Goal: Information Seeking & Learning: Learn about a topic

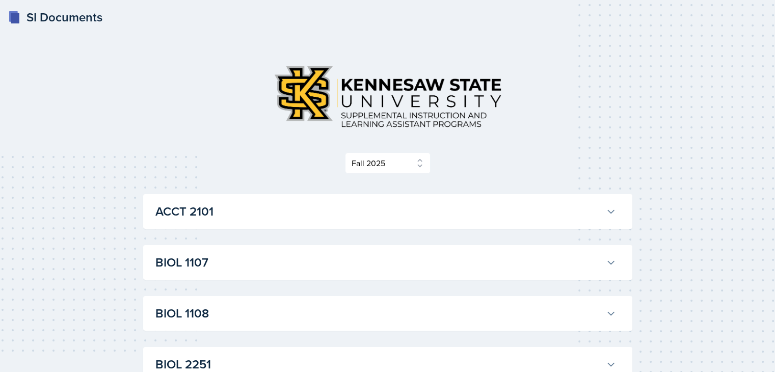
click at [550, 215] on h3 "ACCT 2101" at bounding box center [378, 211] width 447 height 18
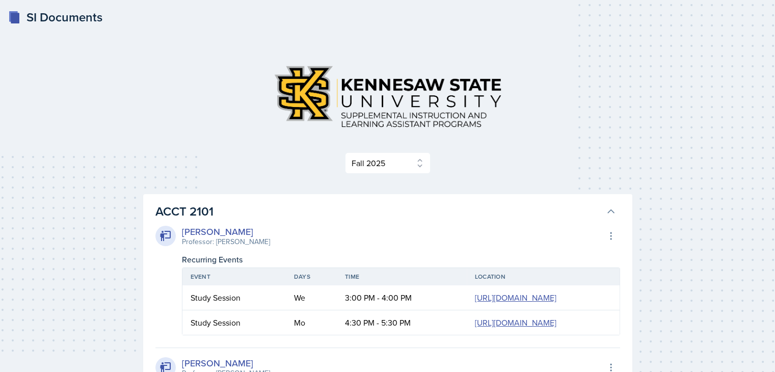
click at [550, 215] on h3 "ACCT 2101" at bounding box center [378, 211] width 447 height 18
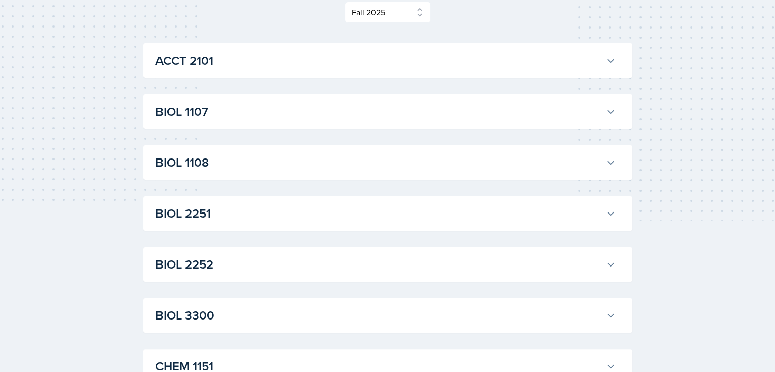
scroll to position [157, 0]
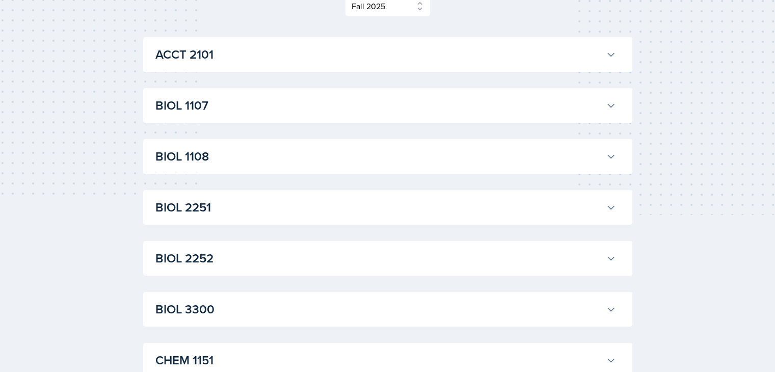
click at [598, 116] on button "BIOL 1107" at bounding box center [385, 105] width 465 height 22
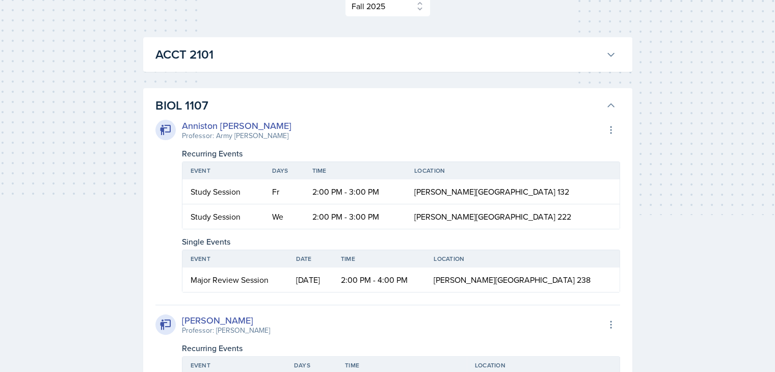
click at [616, 111] on button "BIOL 1107" at bounding box center [385, 105] width 465 height 22
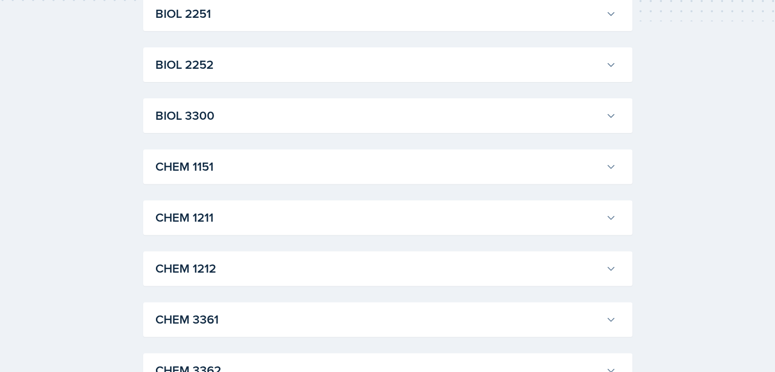
scroll to position [355, 0]
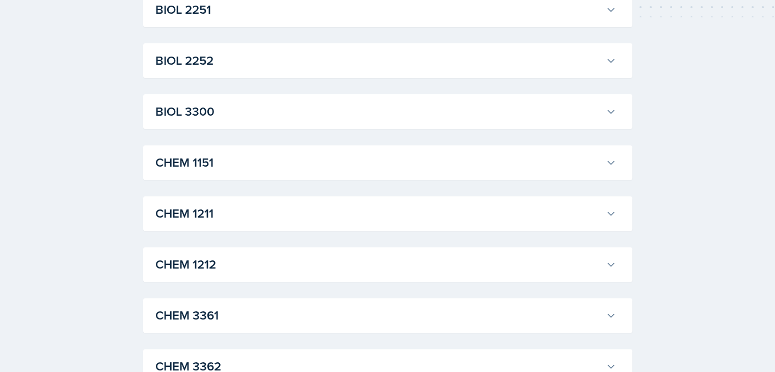
click at [526, 15] on h3 "BIOL 2251" at bounding box center [378, 10] width 447 height 18
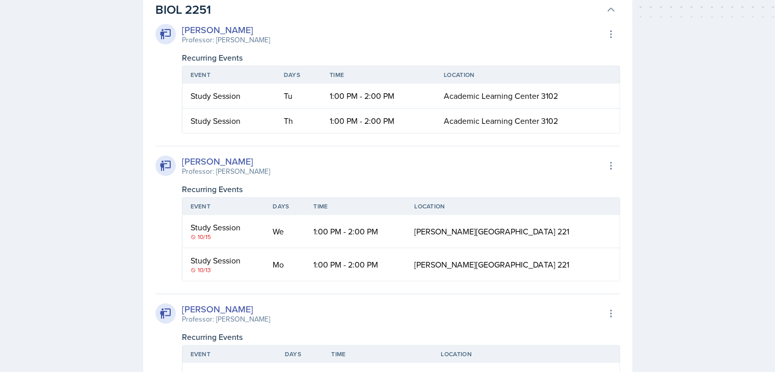
click at [520, 16] on h3 "BIOL 2251" at bounding box center [378, 10] width 447 height 18
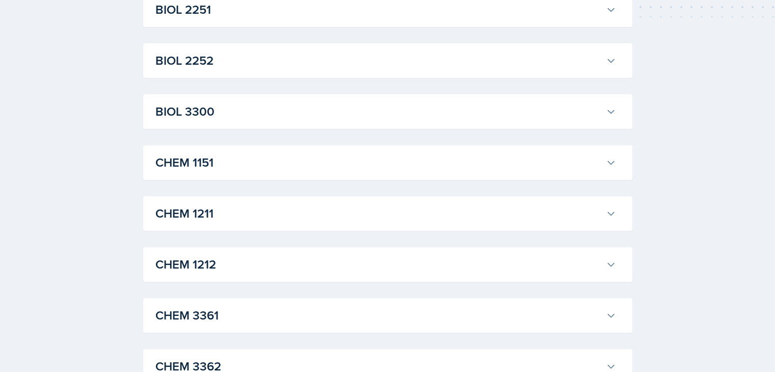
click at [556, 16] on h3 "BIOL 2251" at bounding box center [378, 10] width 447 height 18
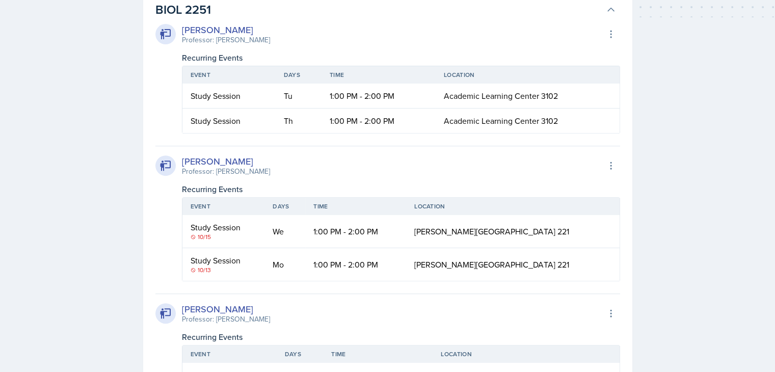
drag, startPoint x: 181, startPoint y: 29, endPoint x: 271, endPoint y: 31, distance: 89.7
click at [275, 31] on div "[PERSON_NAME] Professor: [PERSON_NAME] Export to Google Calendar" at bounding box center [387, 34] width 465 height 22
click at [327, 50] on div "[PERSON_NAME] Professor: [PERSON_NAME] Export to Google Calendar Recurring Even…" at bounding box center [387, 78] width 465 height 111
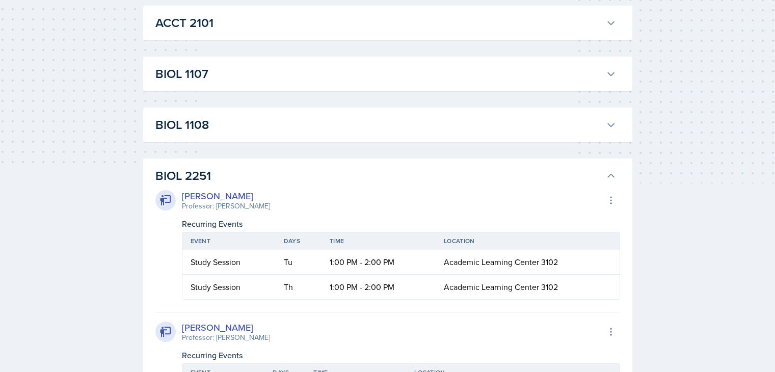
scroll to position [145, 0]
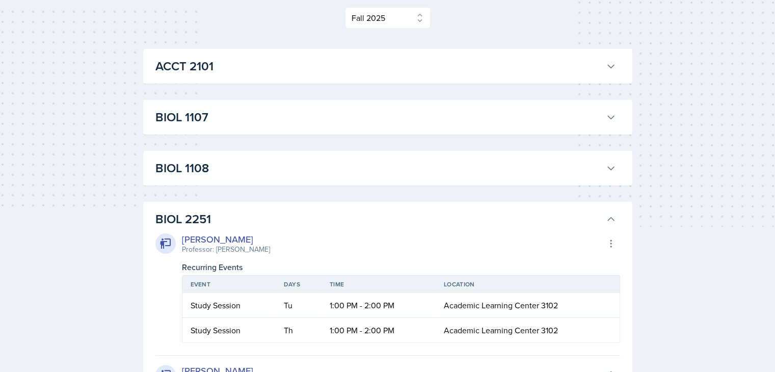
click at [520, 210] on h3 "BIOL 2251" at bounding box center [378, 219] width 447 height 18
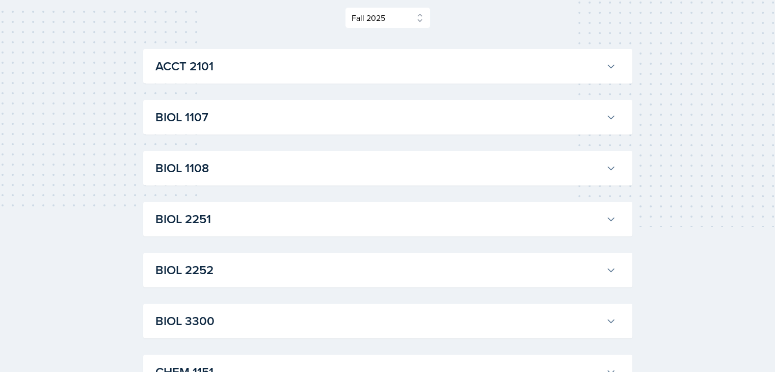
click at [476, 280] on button "BIOL 2252" at bounding box center [385, 270] width 465 height 22
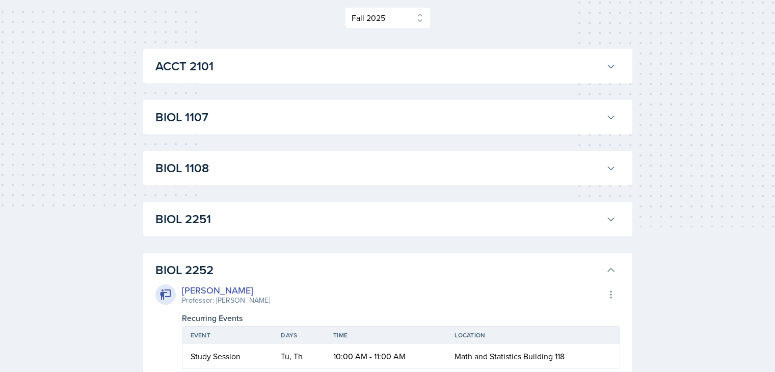
click at [471, 278] on h3 "BIOL 2252" at bounding box center [378, 270] width 447 height 18
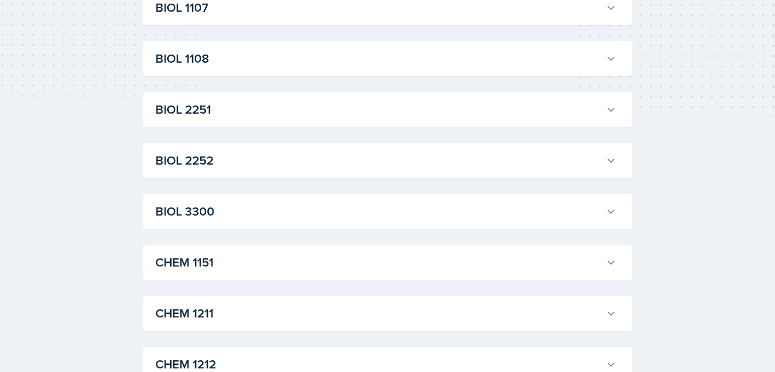
scroll to position [273, 0]
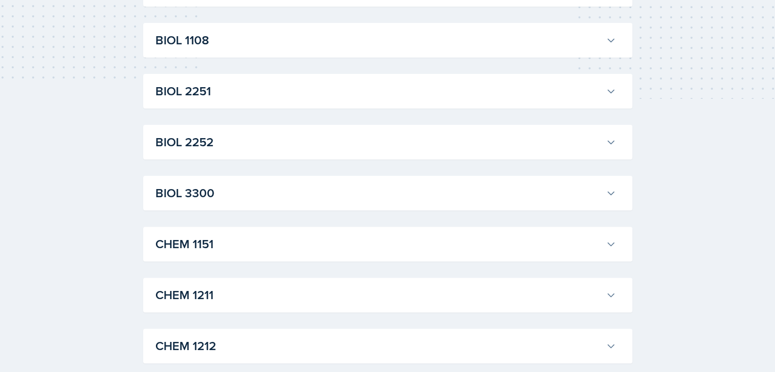
click at [587, 128] on div "BIOL 2252 [PERSON_NAME] Professor: [PERSON_NAME] Export to Google Calendar Recu…" at bounding box center [387, 142] width 489 height 35
click at [587, 138] on h3 "BIOL 2252" at bounding box center [378, 142] width 447 height 18
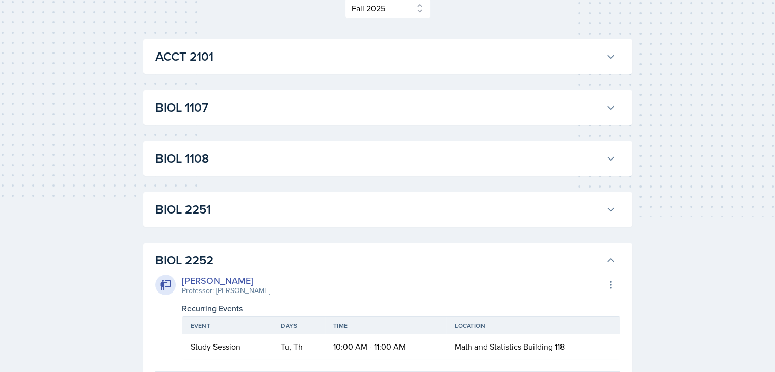
scroll to position [147, 0]
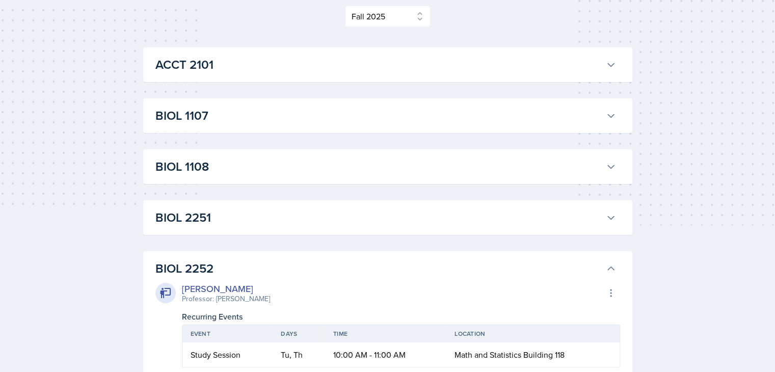
click at [504, 264] on h3 "BIOL 2252" at bounding box center [378, 268] width 447 height 18
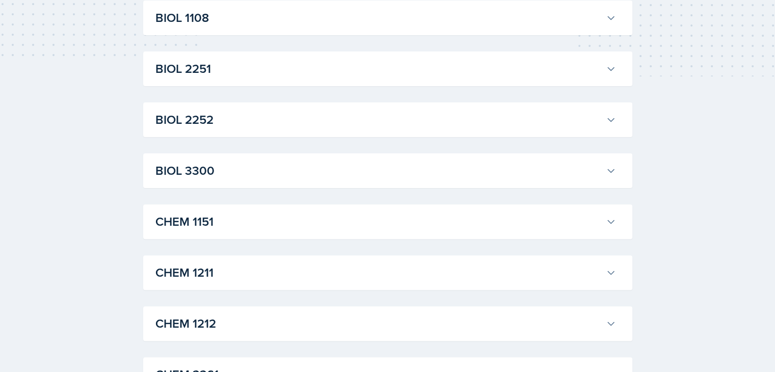
scroll to position [302, 0]
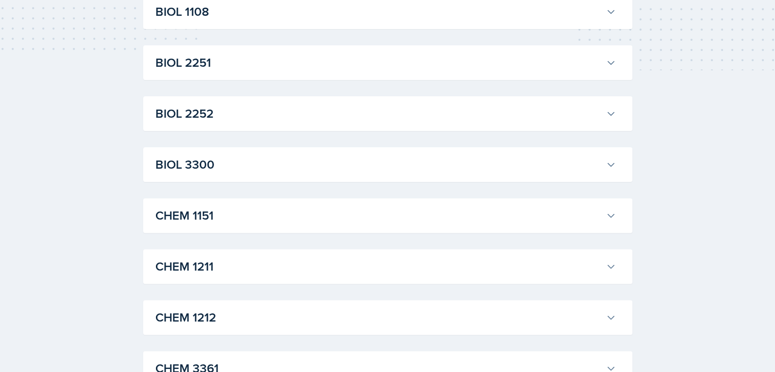
click at [427, 171] on h3 "BIOL 3300" at bounding box center [378, 164] width 447 height 18
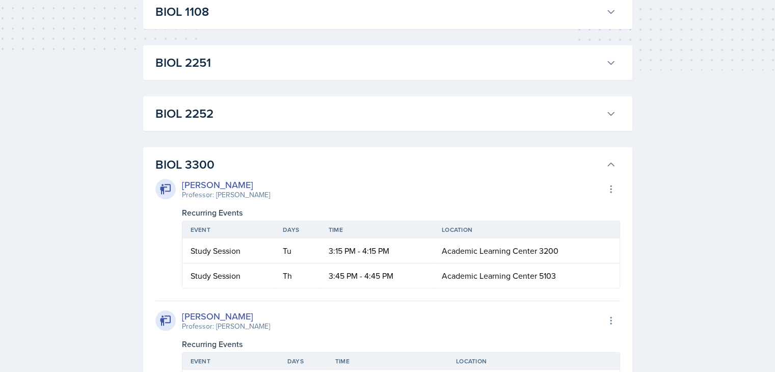
click at [427, 171] on h3 "BIOL 3300" at bounding box center [378, 164] width 447 height 18
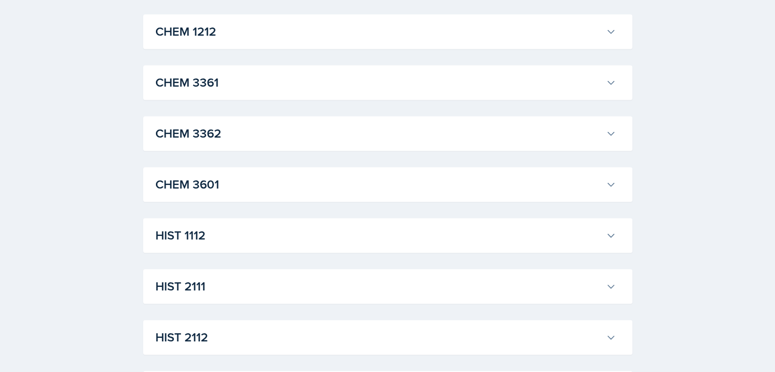
scroll to position [603, 0]
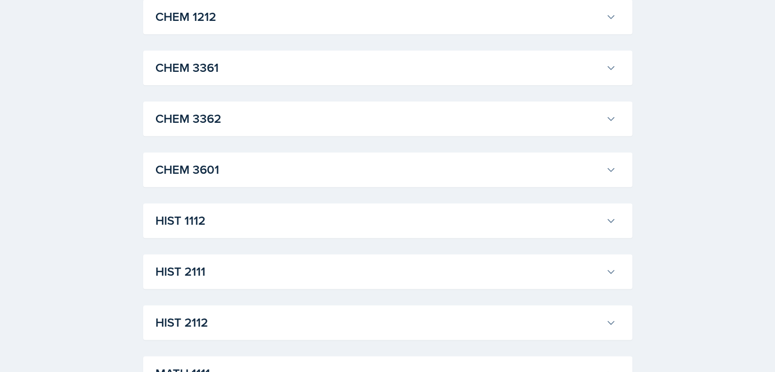
click at [569, 131] on div "CHEM 3362 [PERSON_NAME] Professor: [PERSON_NAME] Export to Google Calendar Recu…" at bounding box center [387, 118] width 489 height 35
click at [563, 121] on h3 "CHEM 3362" at bounding box center [378, 119] width 447 height 18
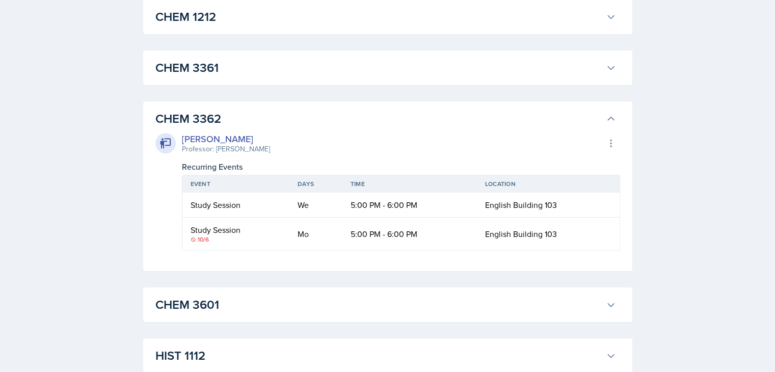
click at [564, 121] on h3 "CHEM 3362" at bounding box center [378, 119] width 447 height 18
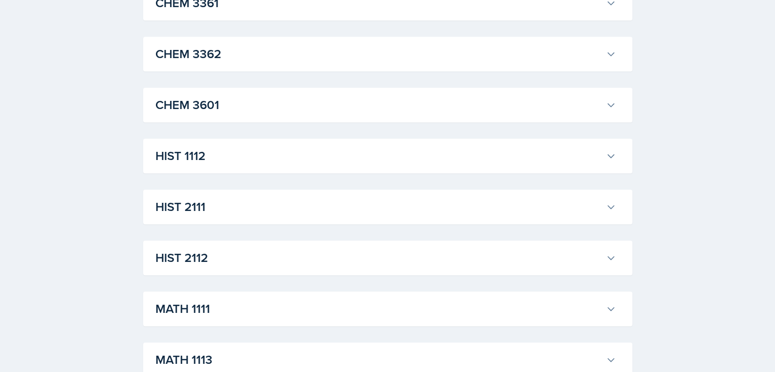
scroll to position [678, 0]
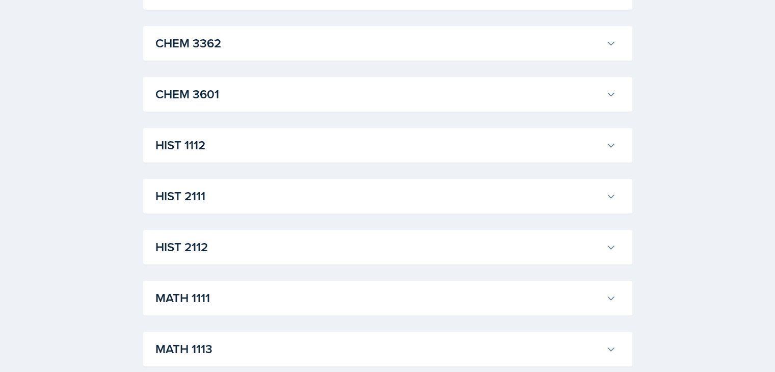
click at [584, 148] on h3 "HIST 1112" at bounding box center [378, 145] width 447 height 18
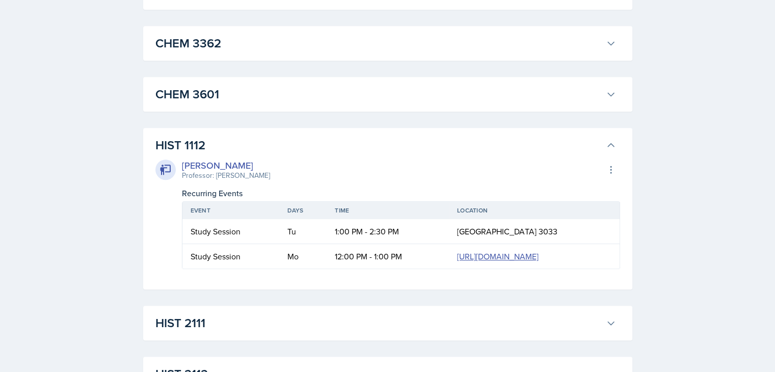
click at [584, 148] on h3 "HIST 1112" at bounding box center [378, 145] width 447 height 18
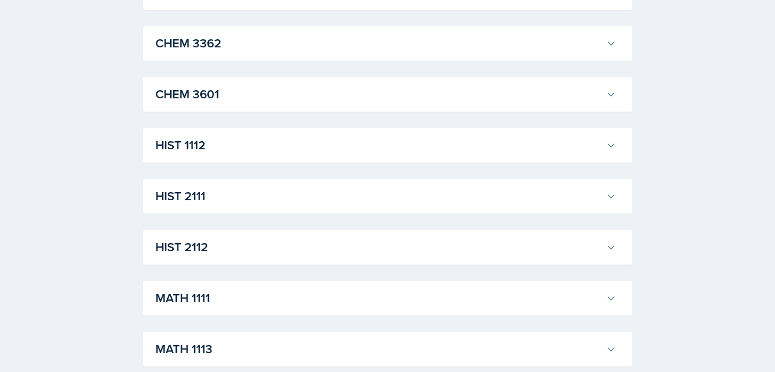
click at [629, 199] on div "HIST 2111 [PERSON_NAME] Professor: [PERSON_NAME] Export to Google Calendar Recu…" at bounding box center [387, 196] width 489 height 35
click at [609, 198] on icon at bounding box center [611, 196] width 10 height 10
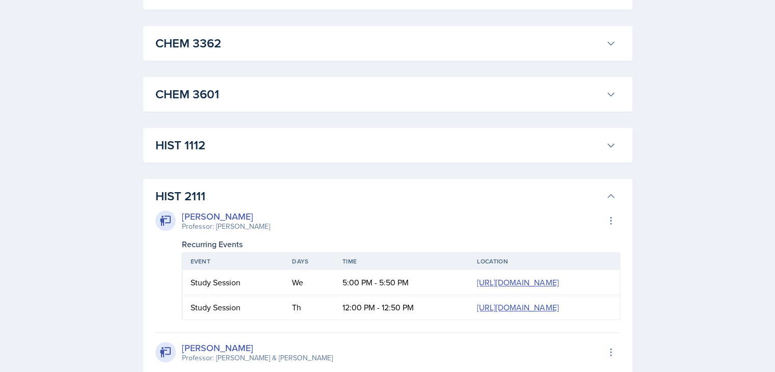
click at [609, 198] on icon at bounding box center [611, 196] width 10 height 10
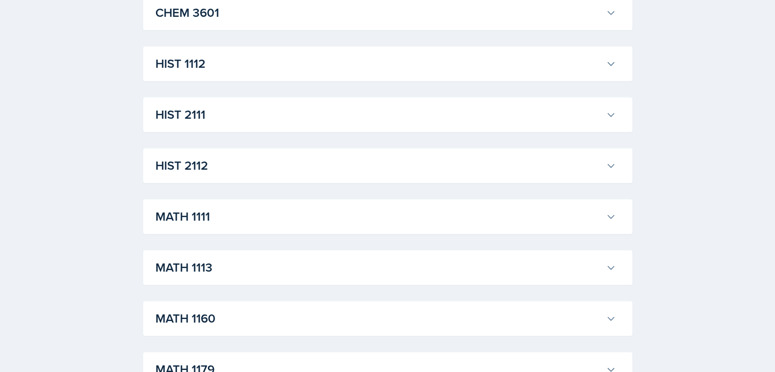
scroll to position [764, 0]
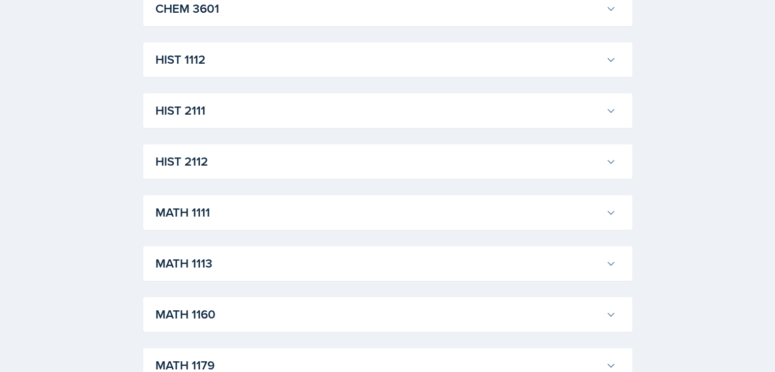
click at [552, 68] on button "HIST 1112" at bounding box center [385, 59] width 465 height 22
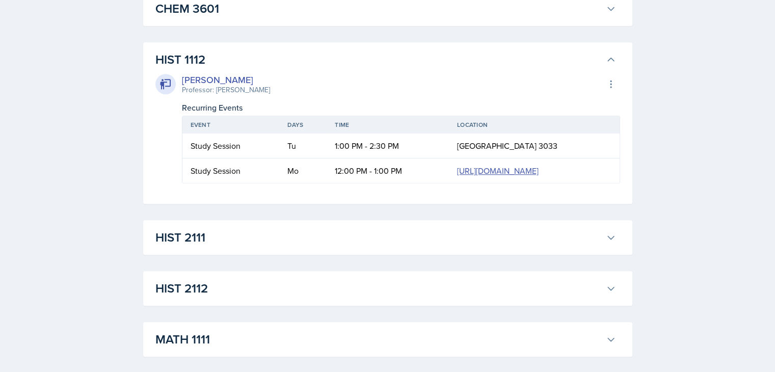
click at [544, 51] on h3 "HIST 1112" at bounding box center [378, 59] width 447 height 18
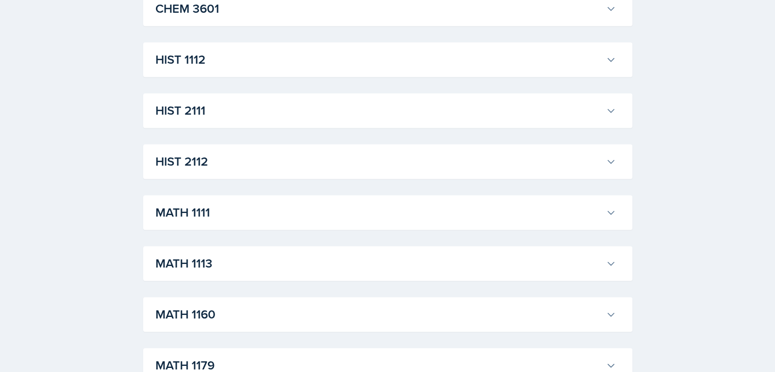
click at [546, 77] on div "ACCT 2101 [PERSON_NAME] Professor: [PERSON_NAME] Export to Google Calendar Recu…" at bounding box center [387, 213] width 489 height 1564
click at [537, 69] on button "HIST 1112" at bounding box center [385, 59] width 465 height 22
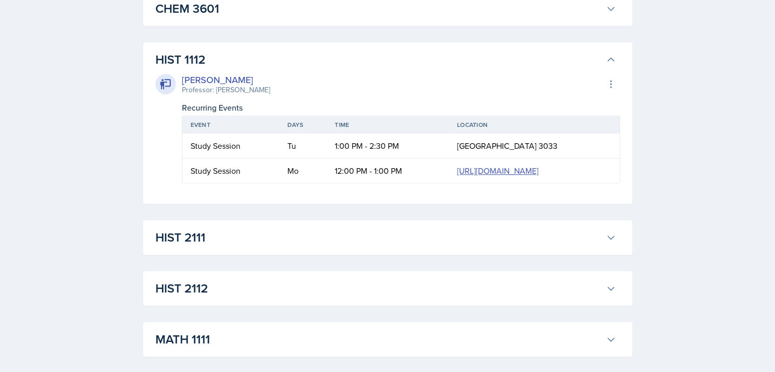
click at [537, 69] on div "[PERSON_NAME] Professor: [PERSON_NAME] Export to Google Calendar Recurring Even…" at bounding box center [387, 126] width 465 height 115
click at [526, 60] on h3 "HIST 1112" at bounding box center [378, 59] width 447 height 18
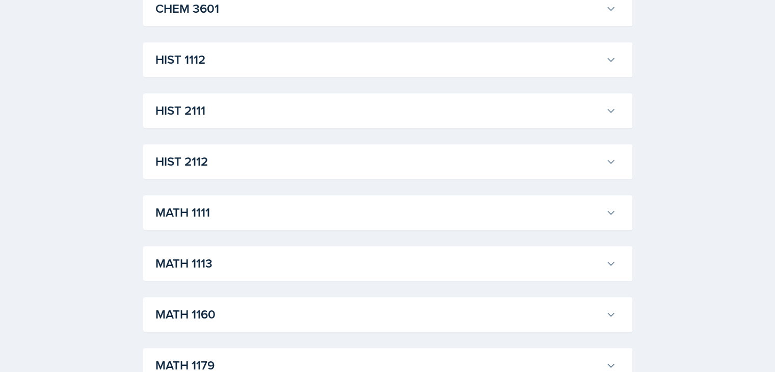
click at [503, 101] on h3 "HIST 2111" at bounding box center [378, 110] width 447 height 18
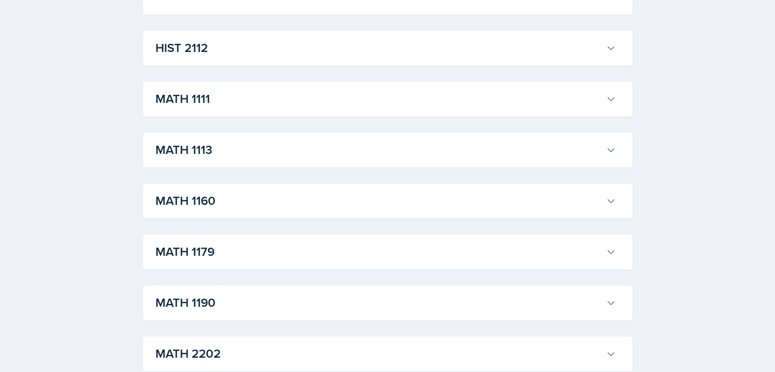
scroll to position [1452, 0]
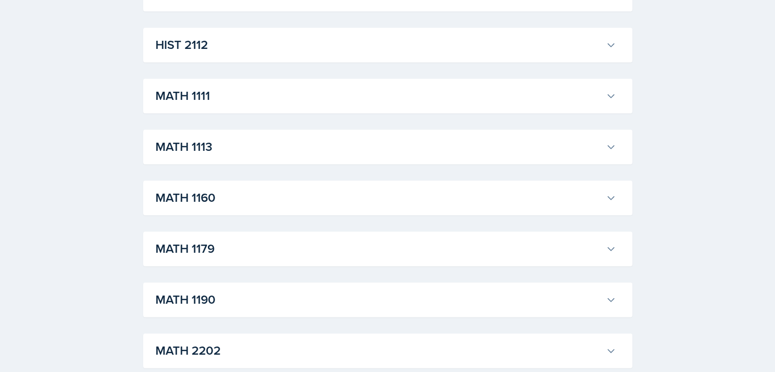
click at [591, 54] on h3 "HIST 2112" at bounding box center [378, 45] width 447 height 18
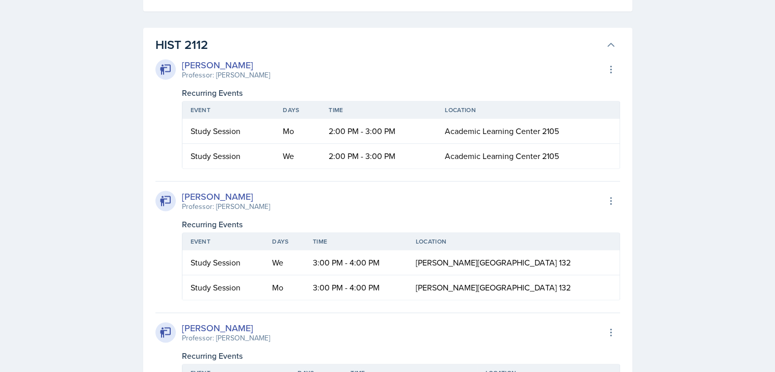
click at [590, 54] on h3 "HIST 2112" at bounding box center [378, 45] width 447 height 18
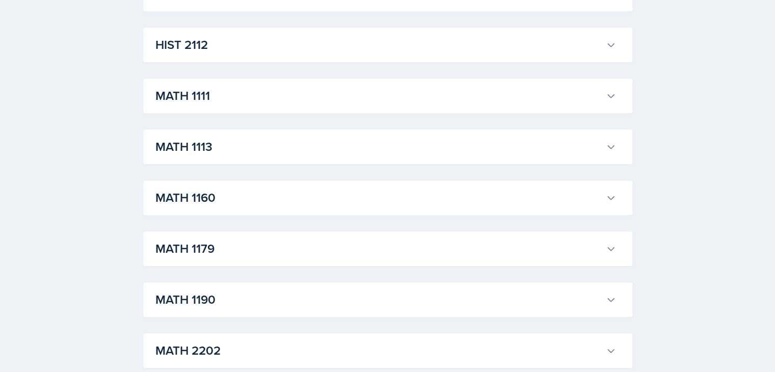
click at [578, 105] on h3 "MATH 1111" at bounding box center [378, 96] width 447 height 18
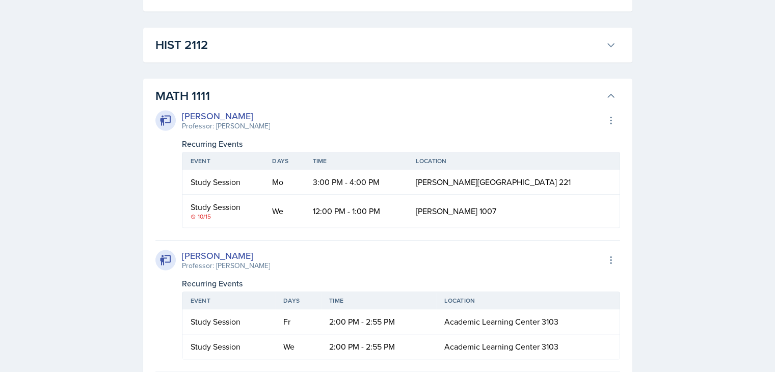
click at [578, 105] on h3 "MATH 1111" at bounding box center [378, 96] width 447 height 18
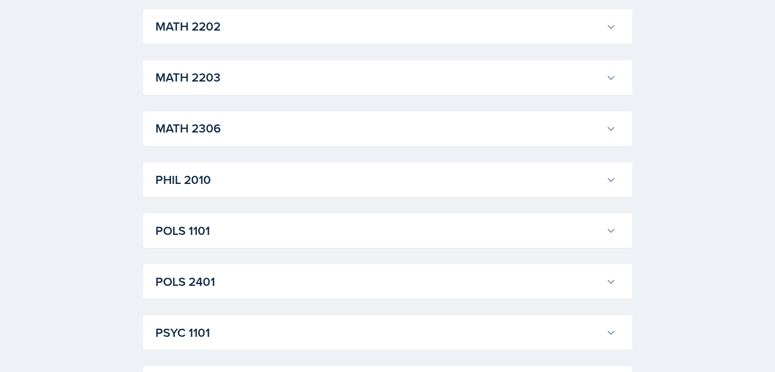
scroll to position [1785, 0]
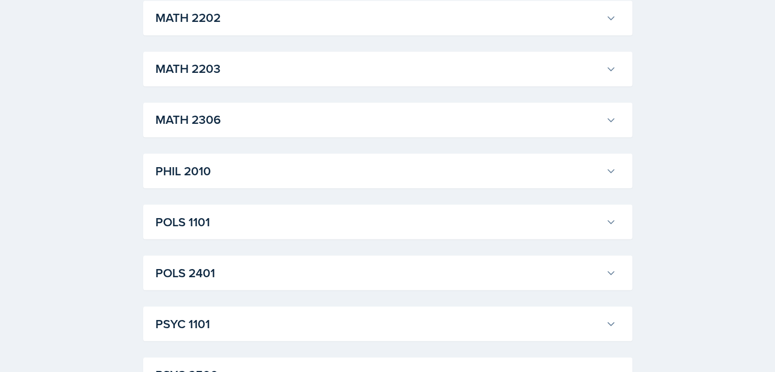
click at [383, 27] on h3 "MATH 2202" at bounding box center [378, 18] width 447 height 18
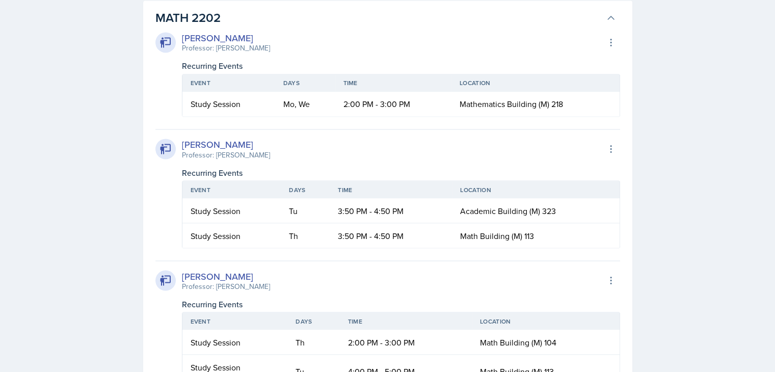
click at [383, 27] on h3 "MATH 2202" at bounding box center [378, 18] width 447 height 18
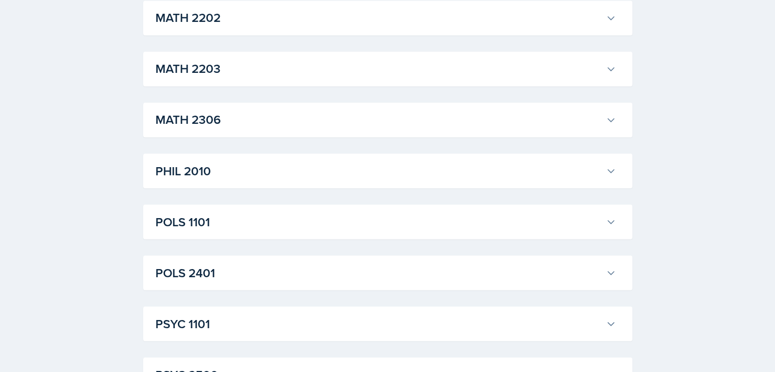
click at [534, 27] on h3 "MATH 2202" at bounding box center [378, 18] width 447 height 18
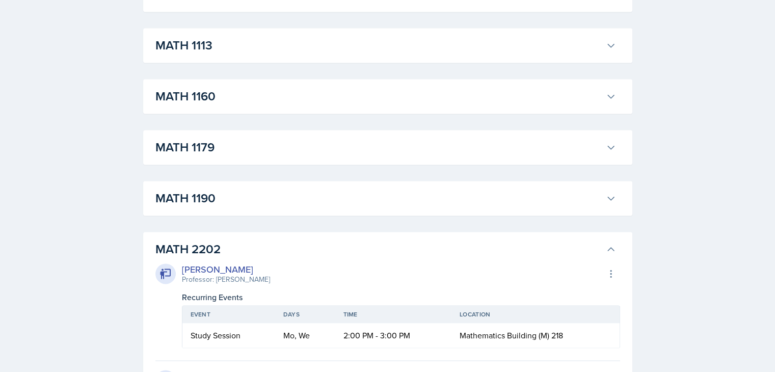
scroll to position [1549, 0]
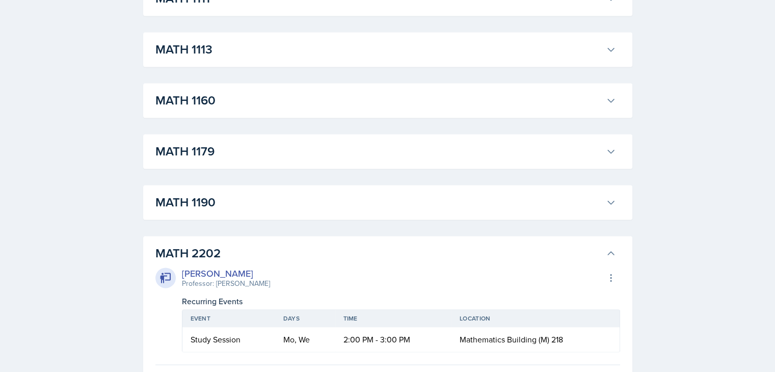
click at [545, 263] on h3 "MATH 2202" at bounding box center [378, 253] width 447 height 18
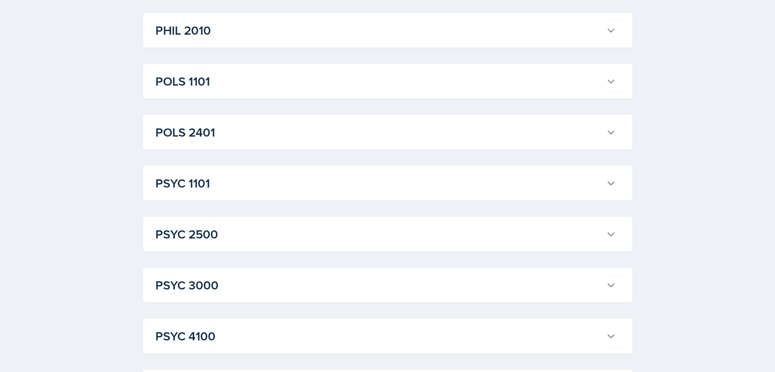
scroll to position [1931, 0]
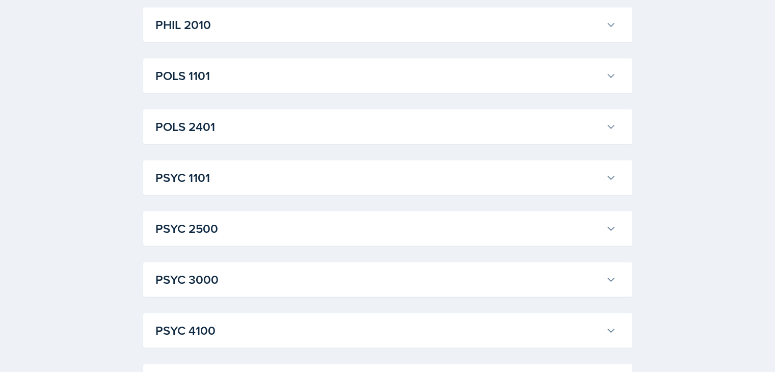
click at [591, 34] on h3 "PHIL 2010" at bounding box center [378, 24] width 447 height 18
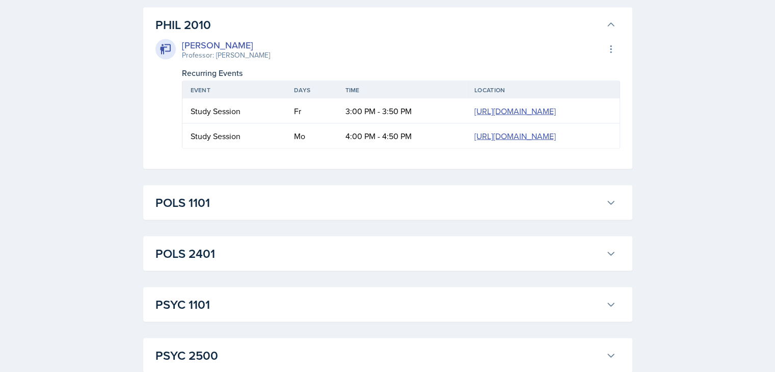
click at [591, 34] on h3 "PHIL 2010" at bounding box center [378, 24] width 447 height 18
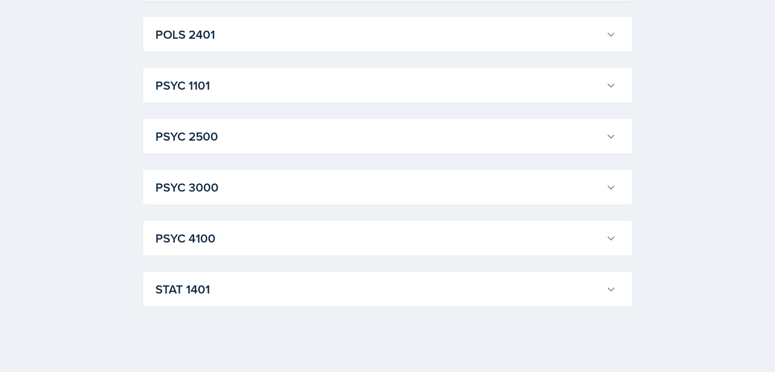
scroll to position [2102, 0]
click at [595, 287] on h3 "STAT 1401" at bounding box center [378, 289] width 447 height 18
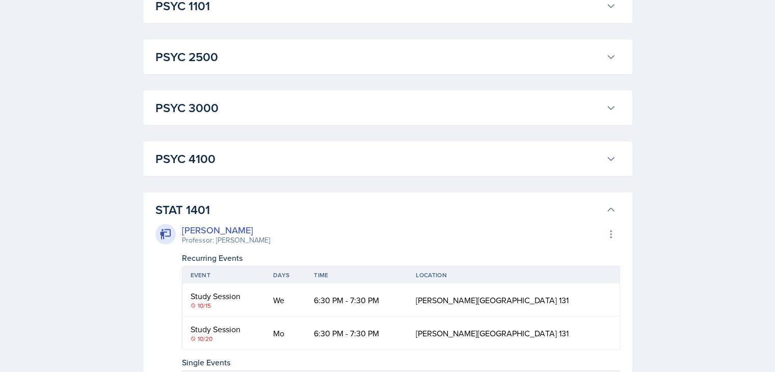
click at [595, 219] on h3 "STAT 1401" at bounding box center [378, 210] width 447 height 18
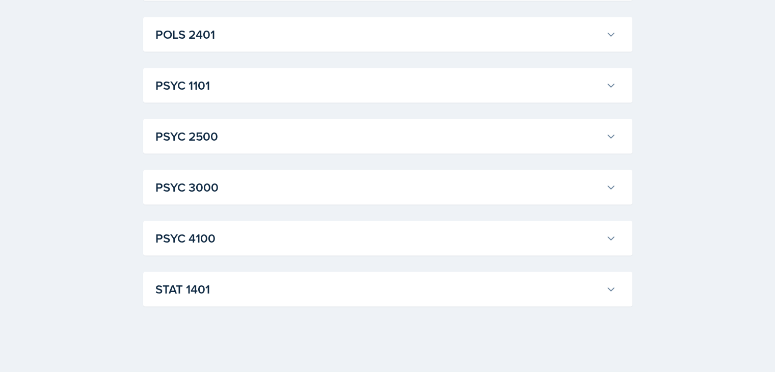
scroll to position [0, 0]
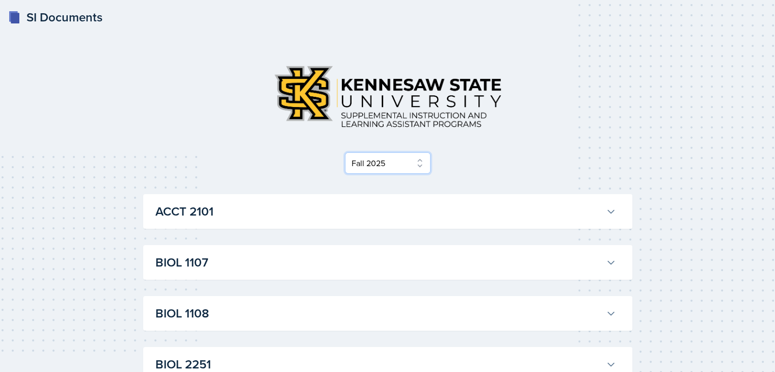
click at [394, 161] on select "Select Semester Fall 2025 Summer 2025 Spring 2025 Fall 2024 Summer 2024 Spring …" at bounding box center [388, 162] width 86 height 21
click at [348, 152] on select "Select Semester Fall 2025 Summer 2025 Spring 2025 Fall 2024 Summer 2024 Spring …" at bounding box center [388, 162] width 86 height 21
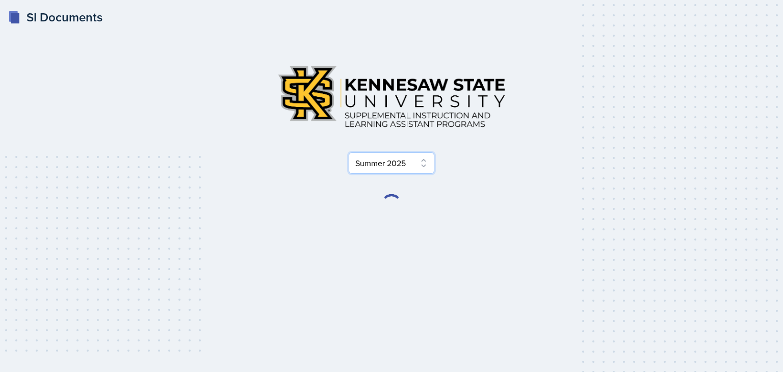
click at [375, 162] on select "Select Semester Fall 2025 Summer 2025 Spring 2025 Fall 2024 Summer 2024 Spring …" at bounding box center [392, 162] width 86 height 21
click at [349, 152] on select "Select Semester Fall 2025 Summer 2025 Spring 2025 Fall 2024 Summer 2024 Spring …" at bounding box center [392, 162] width 86 height 21
click at [381, 164] on select "Select Semester Fall 2025 Summer 2025 Spring 2025 Fall 2024 Summer 2024 Spring …" at bounding box center [392, 162] width 86 height 21
click at [349, 152] on select "Select Semester Fall 2025 Summer 2025 Spring 2025 Fall 2024 Summer 2024 Spring …" at bounding box center [392, 162] width 86 height 21
click at [389, 162] on select "Select Semester Fall 2025 Summer 2025 Spring 2025 Fall 2024 Summer 2024 Spring …" at bounding box center [392, 162] width 86 height 21
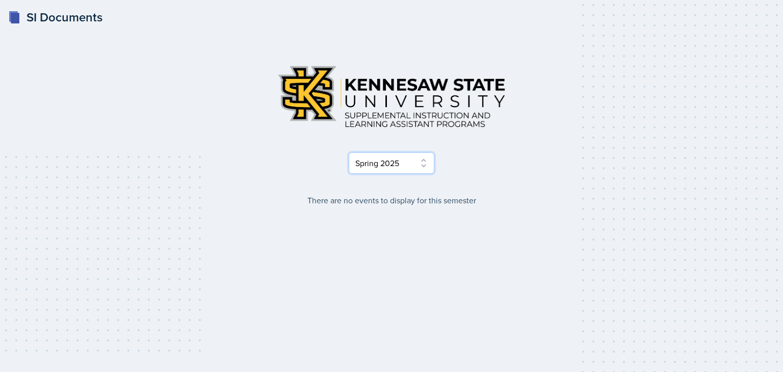
select select "515a866e-7596-43ee-a538-4da7a47c8e37"
click at [349, 152] on select "Select Semester Fall 2025 Summer 2025 Spring 2025 Fall 2024 Summer 2024 Spring …" at bounding box center [392, 162] width 86 height 21
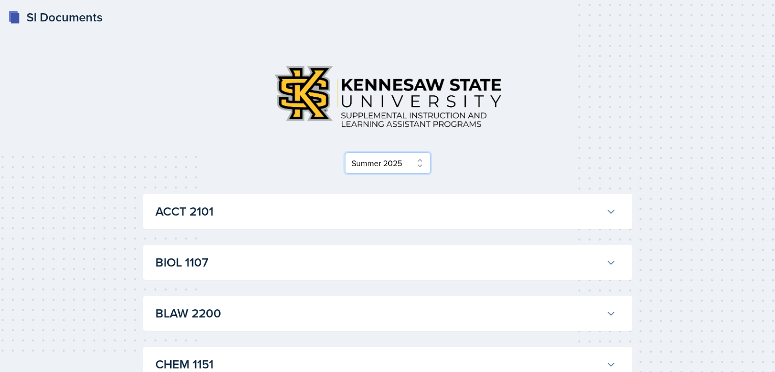
scroll to position [245, 0]
